Goal: Transaction & Acquisition: Purchase product/service

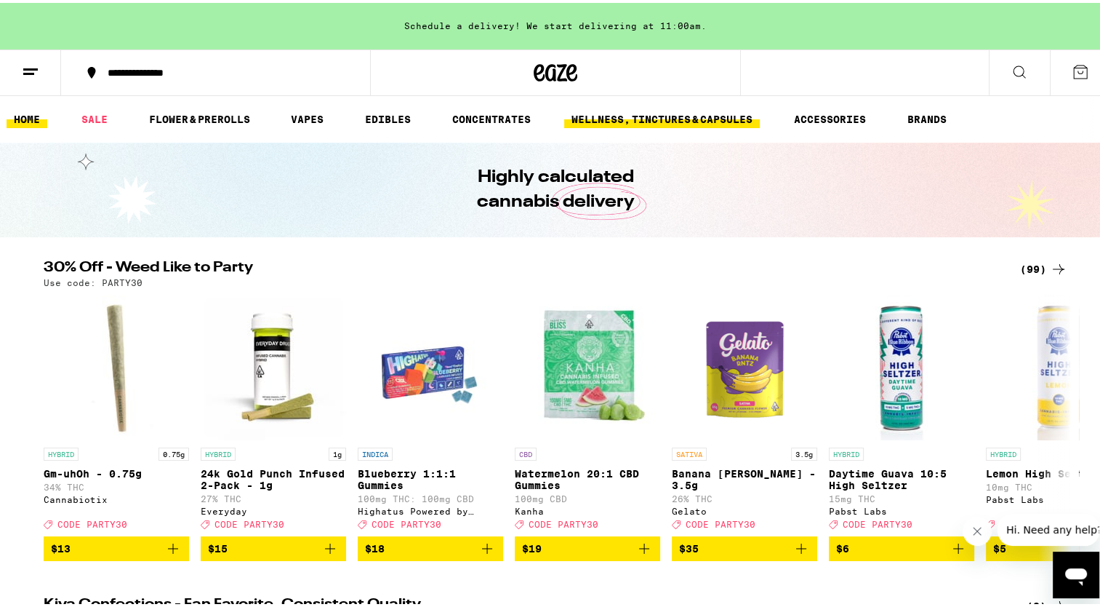
click at [650, 116] on link "WELLNESS, TINCTURES & CAPSULES" at bounding box center [662, 116] width 196 height 17
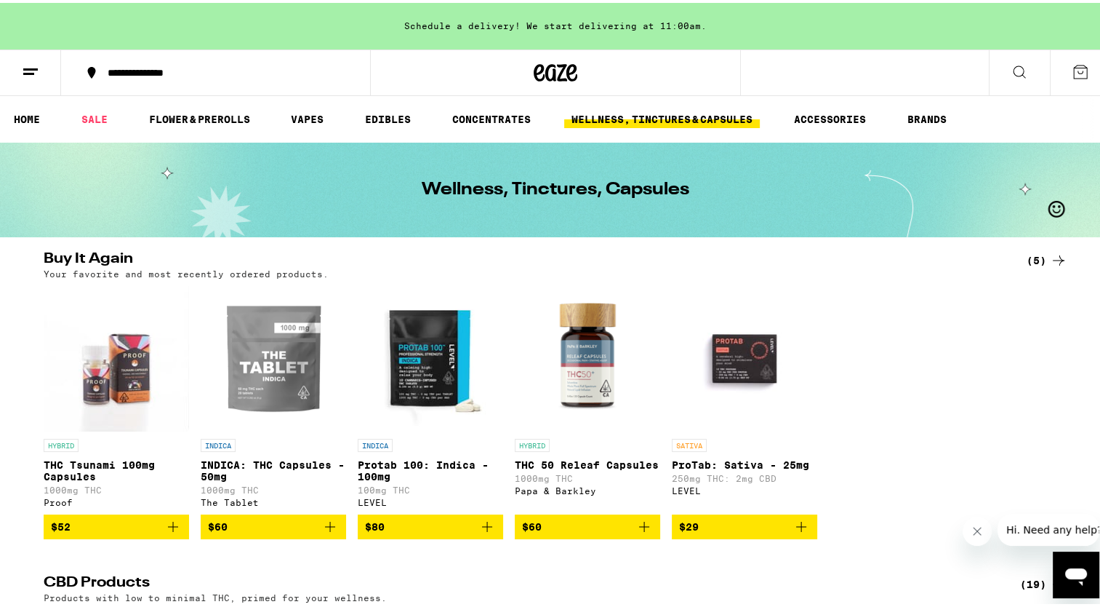
click at [172, 528] on icon "Add to bag" at bounding box center [172, 523] width 17 height 17
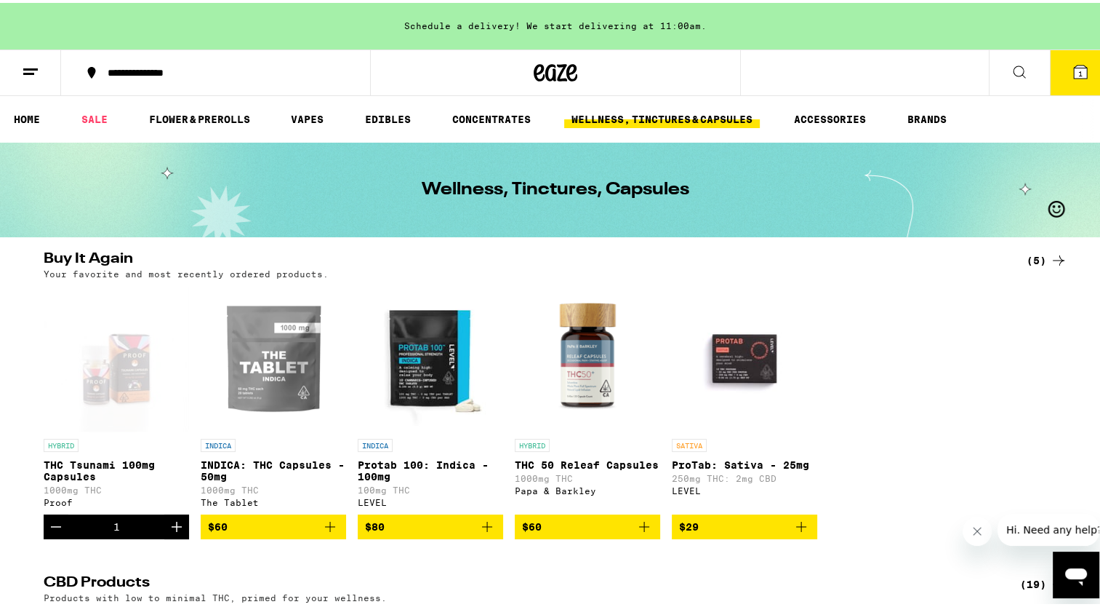
click at [172, 529] on icon "Increment" at bounding box center [177, 524] width 10 height 10
click at [325, 529] on icon "Add to bag" at bounding box center [330, 524] width 10 height 10
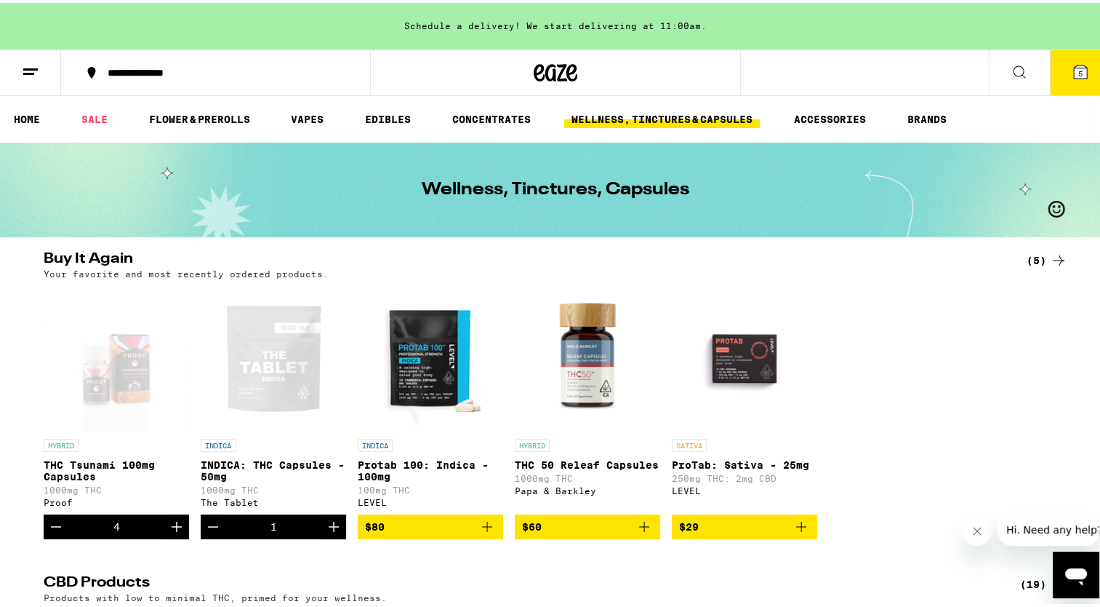
click at [325, 532] on icon "Increment" at bounding box center [333, 523] width 17 height 17
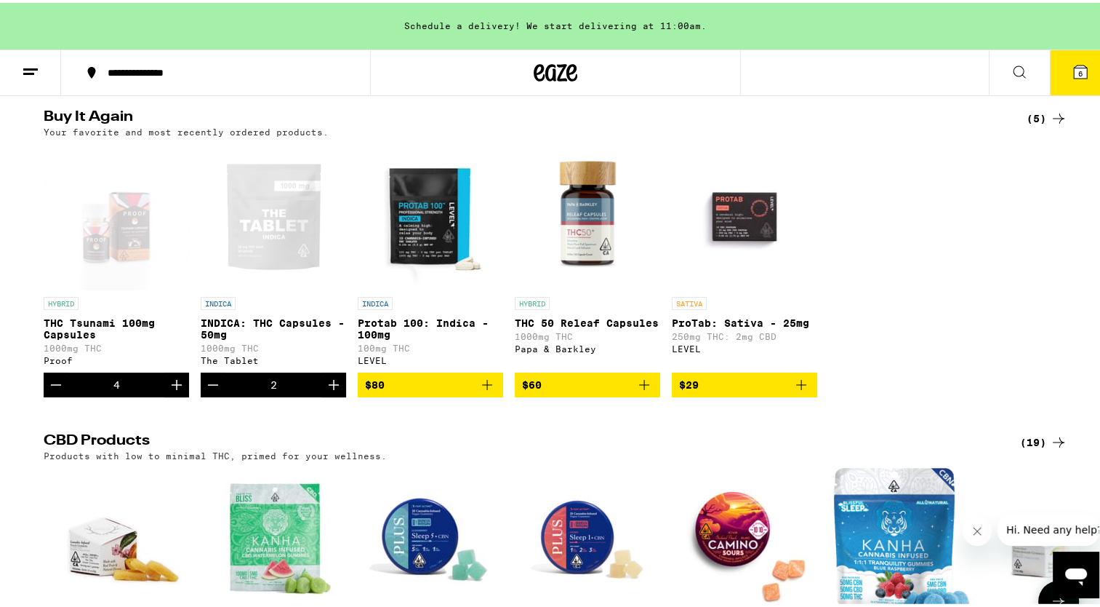
scroll to position [73, 0]
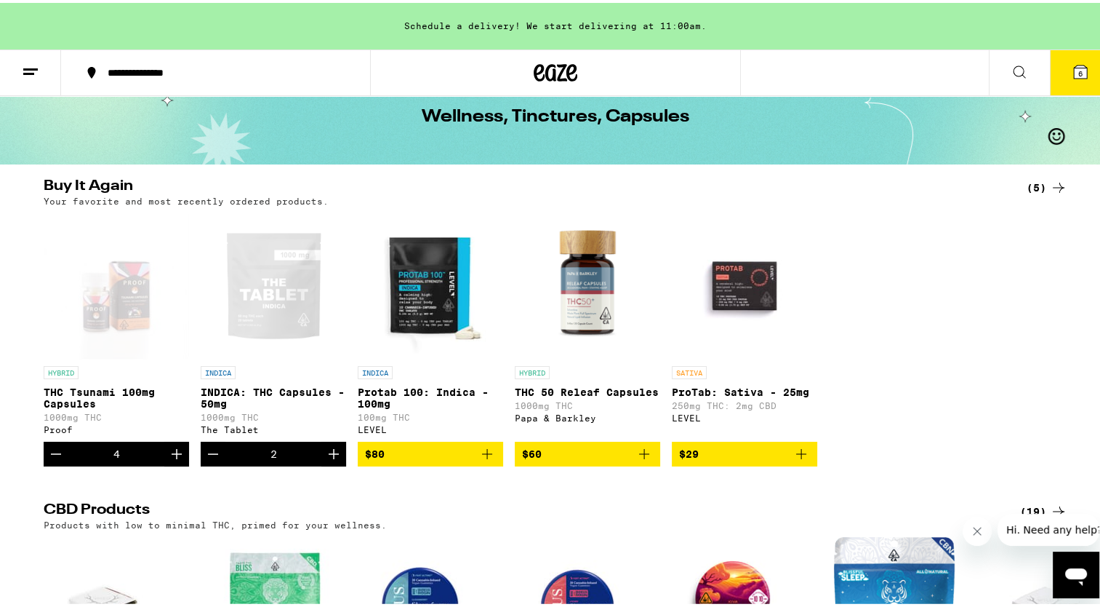
click at [332, 456] on icon "Increment" at bounding box center [334, 451] width 10 height 10
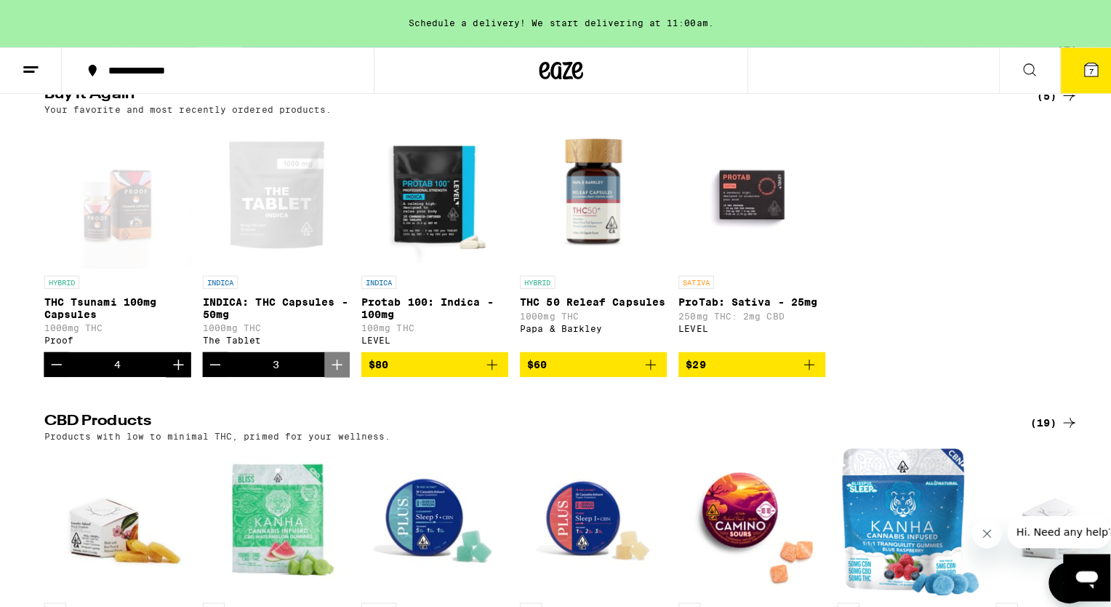
scroll to position [0, 0]
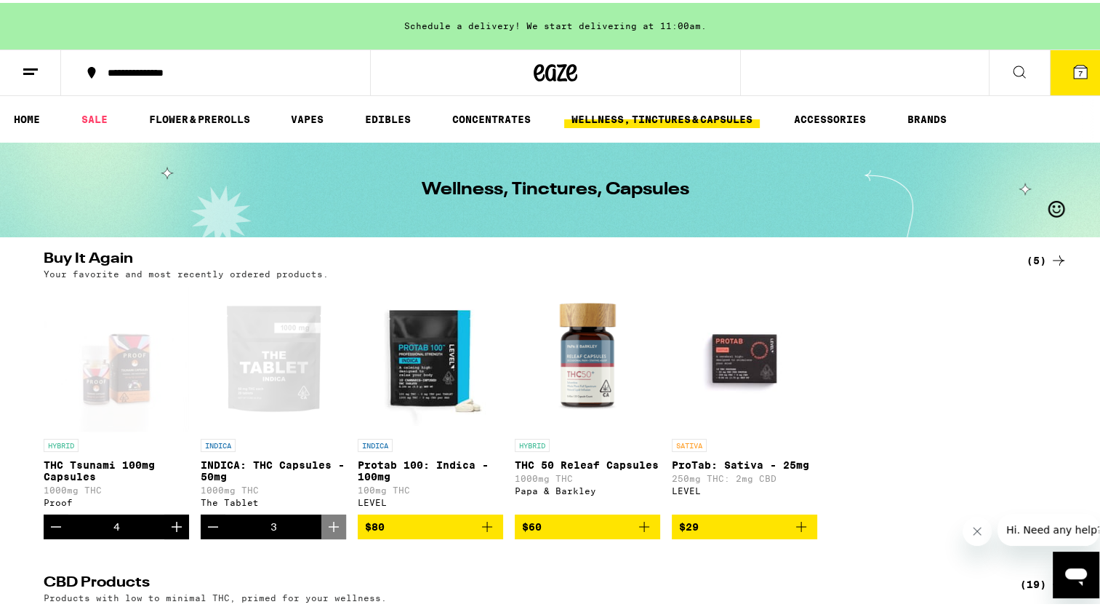
click at [1079, 76] on button "7" at bounding box center [1080, 69] width 61 height 45
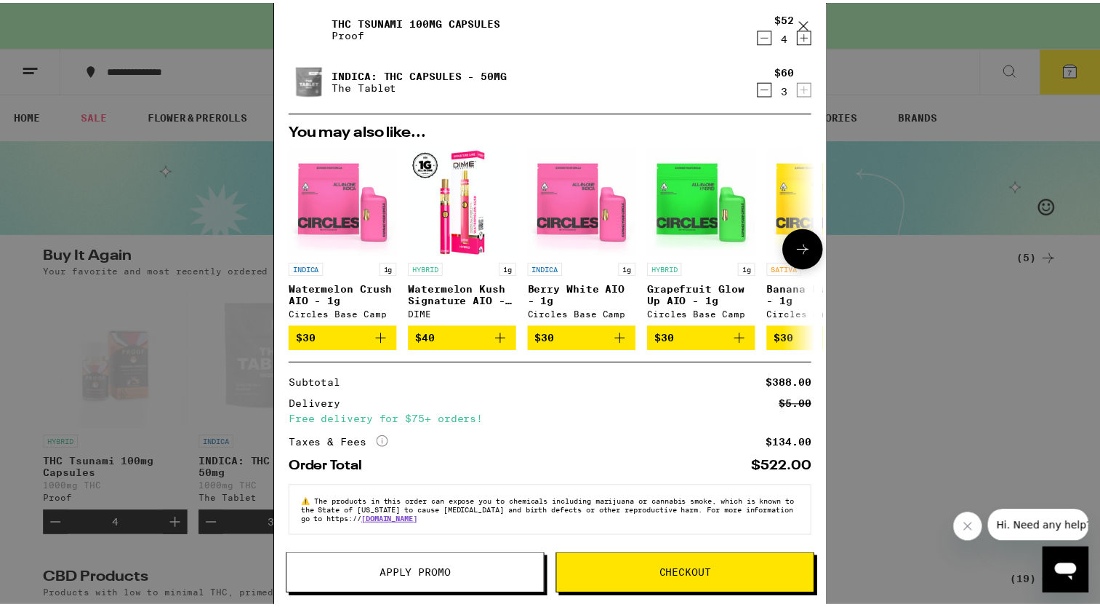
scroll to position [97, 0]
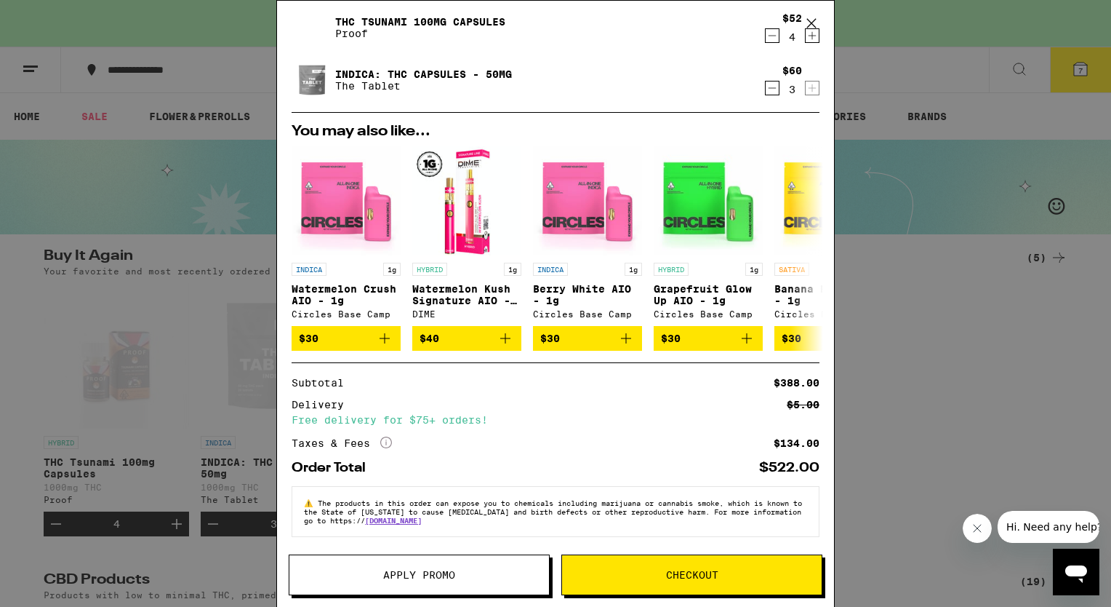
click at [686, 572] on span "Checkout" at bounding box center [692, 574] width 52 height 10
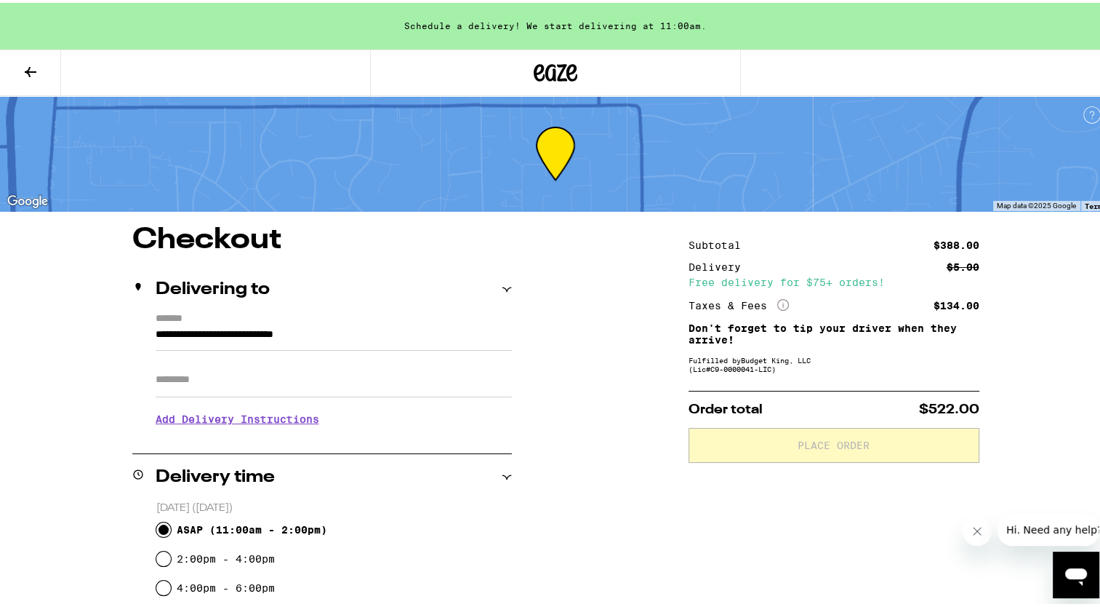
click at [156, 527] on input "ASAP ( 11:00am - 2:00pm )" at bounding box center [163, 526] width 15 height 15
radio input "true"
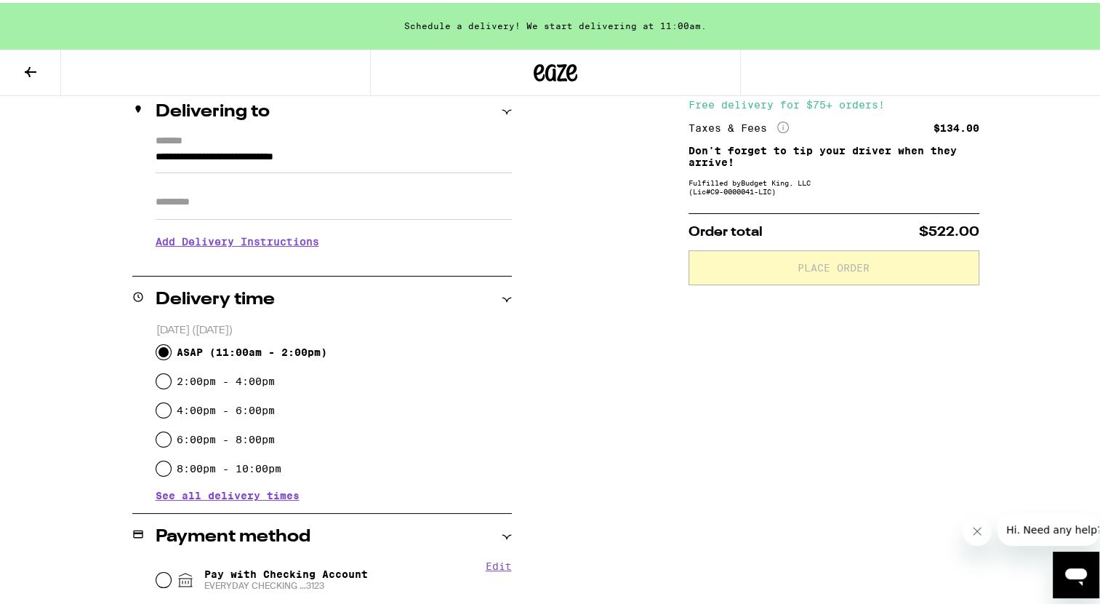
scroll to position [291, 0]
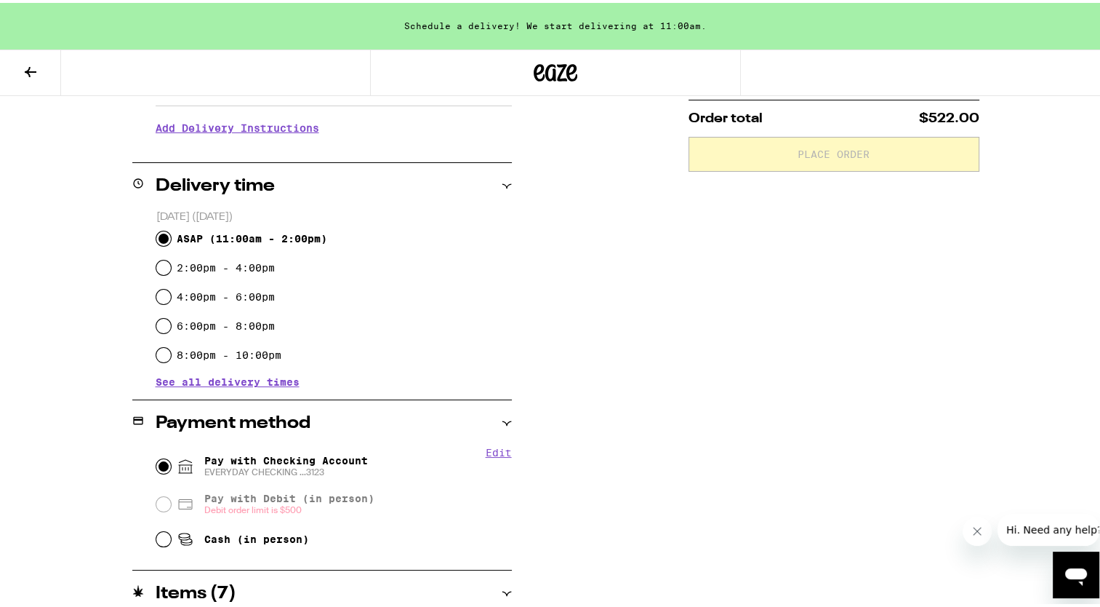
click at [162, 461] on input "Pay with Checking Account EVERYDAY CHECKING ...3123" at bounding box center [163, 463] width 15 height 15
radio input "true"
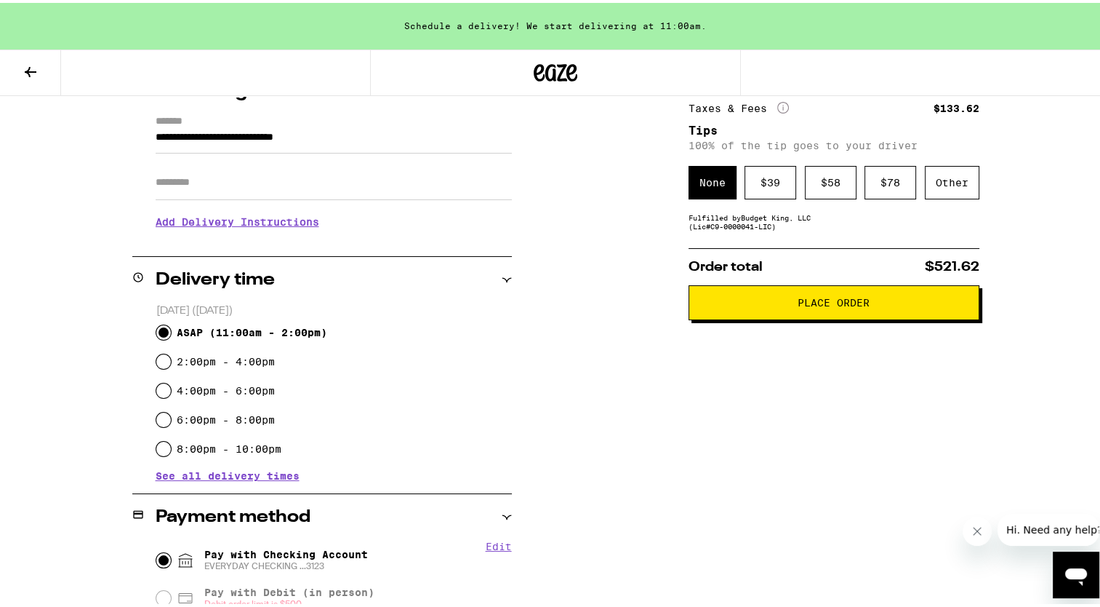
scroll to position [73, 0]
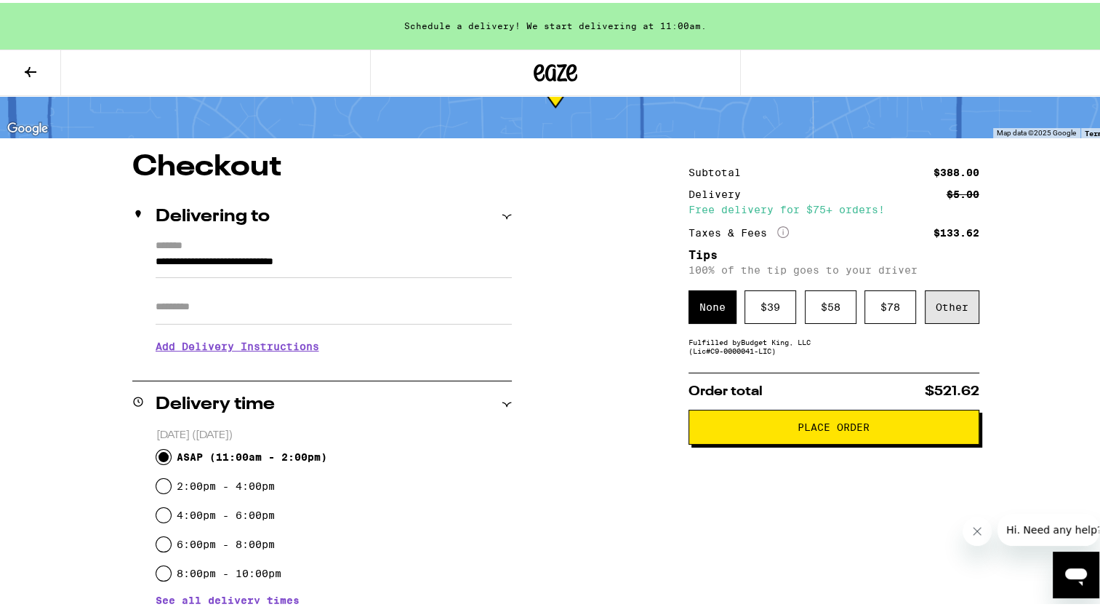
click at [954, 300] on div "Other" at bounding box center [952, 303] width 55 height 33
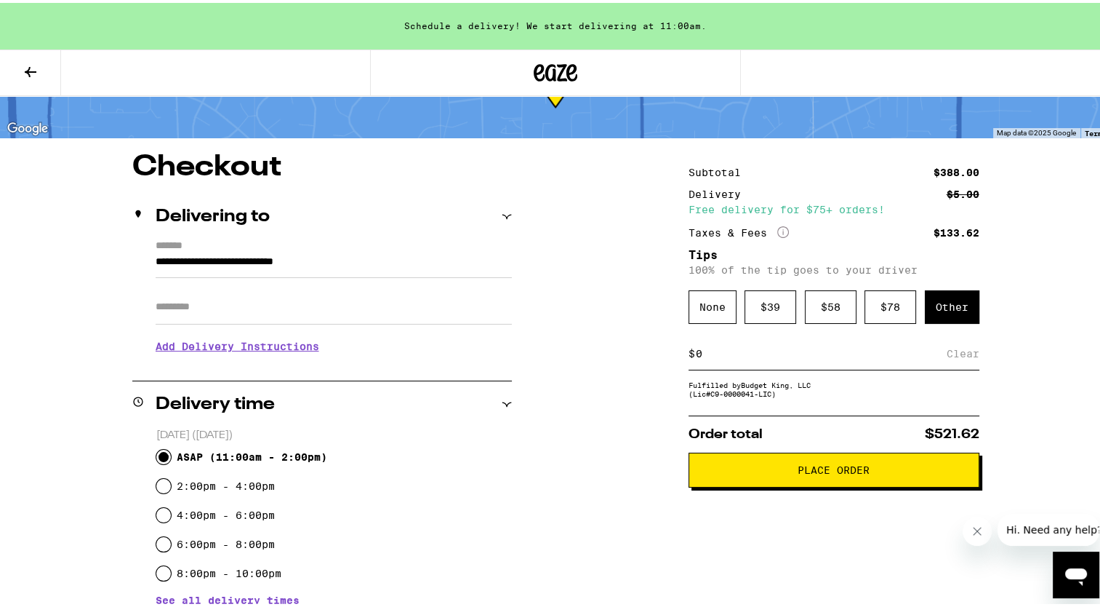
click at [696, 357] on input at bounding box center [821, 350] width 252 height 13
type input "15"
click at [954, 351] on div "Save" at bounding box center [966, 351] width 26 height 32
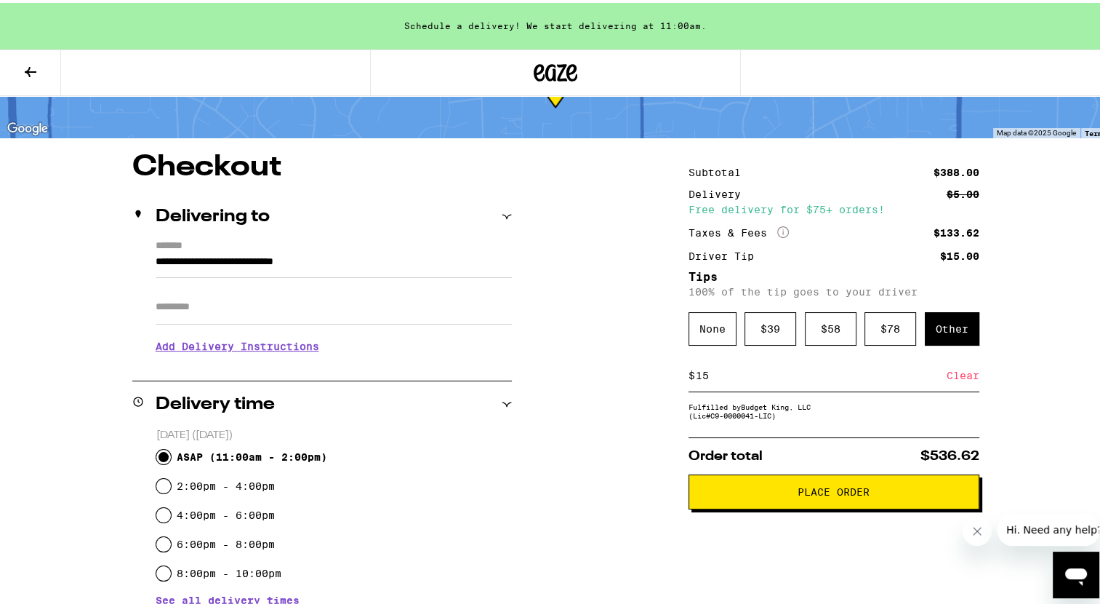
click at [813, 494] on span "Place Order" at bounding box center [834, 489] width 72 height 10
